Goal: Transaction & Acquisition: Purchase product/service

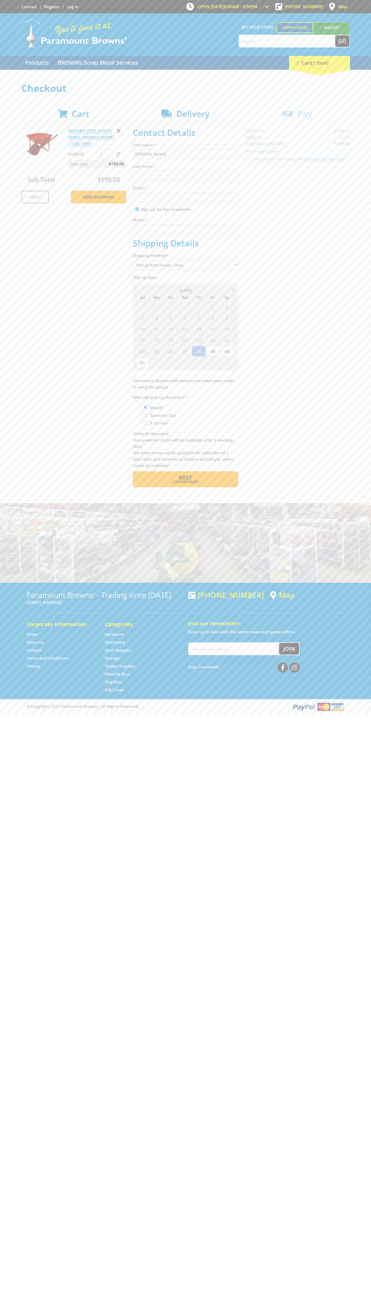
type input "[PERSON_NAME]"
type input "[EMAIL_ADDRESS][DOMAIN_NAME]"
type input "0293744000"
click at [185, 478] on span "Next" at bounding box center [185, 477] width 13 height 7
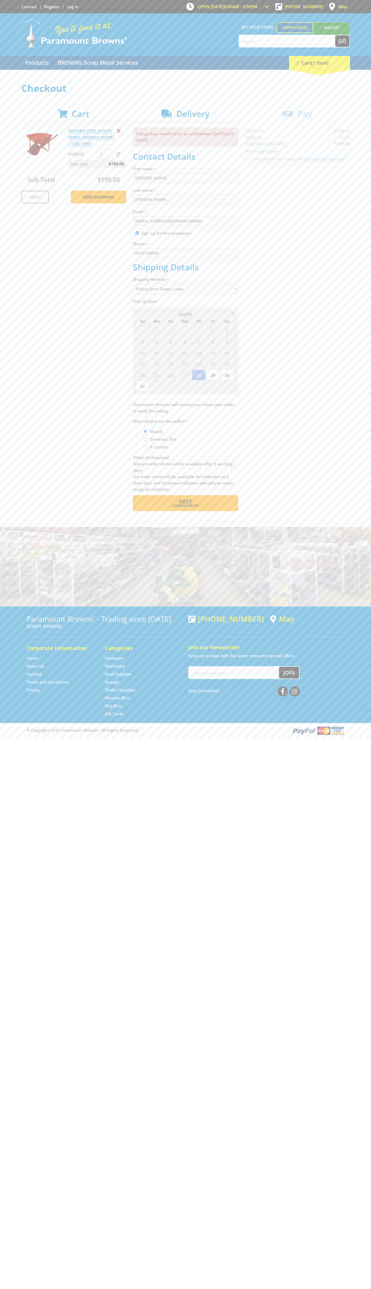
type input "[PERSON_NAME]"
click at [185, 506] on span "Confirm order" at bounding box center [185, 505] width 82 height 3
click at [185, 502] on span "Next" at bounding box center [185, 501] width 13 height 7
